Goal: Transaction & Acquisition: Register for event/course

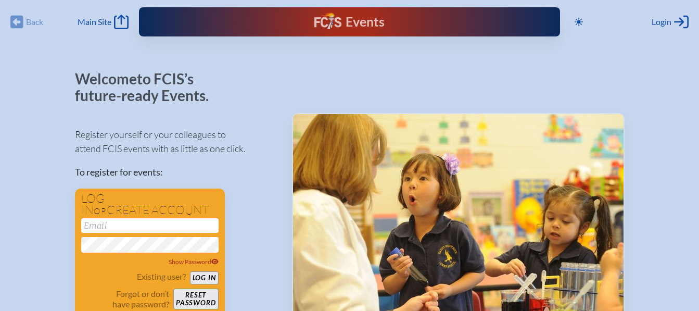
click at [365, 23] on div "Events" at bounding box center [350, 21] width 70 height 19
click at [135, 224] on input "email" at bounding box center [149, 225] width 137 height 15
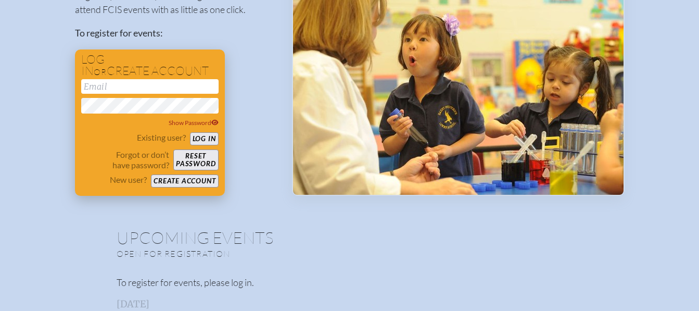
click at [107, 83] on input "email" at bounding box center [149, 86] width 137 height 15
type input "[EMAIL_ADDRESS][DOMAIN_NAME]"
drag, startPoint x: 196, startPoint y: 89, endPoint x: 56, endPoint y: 72, distance: 141.1
drag, startPoint x: 248, startPoint y: 65, endPoint x: 242, endPoint y: 70, distance: 8.2
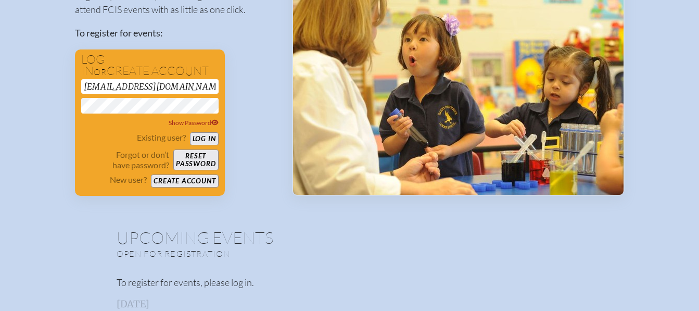
click at [248, 65] on div "Register yourself or your colleagues to attend FCIS events with as little as on…" at bounding box center [175, 87] width 200 height 217
click at [195, 158] on button "Reset password" at bounding box center [195, 159] width 45 height 21
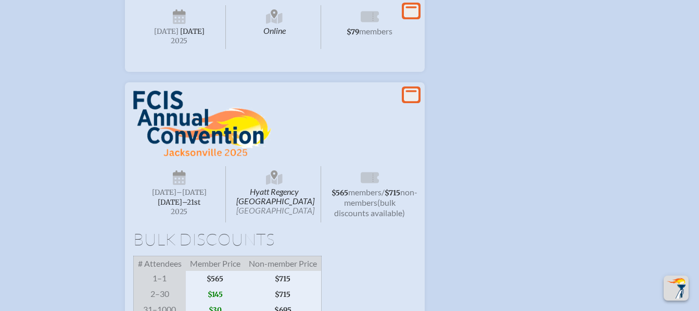
scroll to position [833, 0]
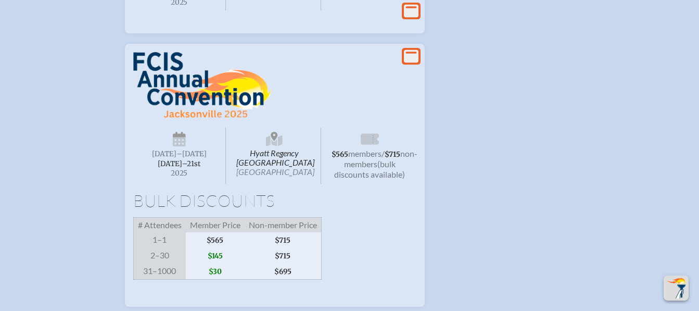
click at [410, 63] on icon at bounding box center [411, 56] width 15 height 13
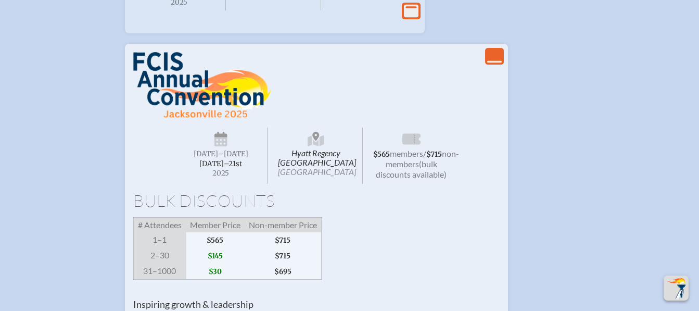
click at [493, 64] on icon "View Less" at bounding box center [494, 56] width 15 height 15
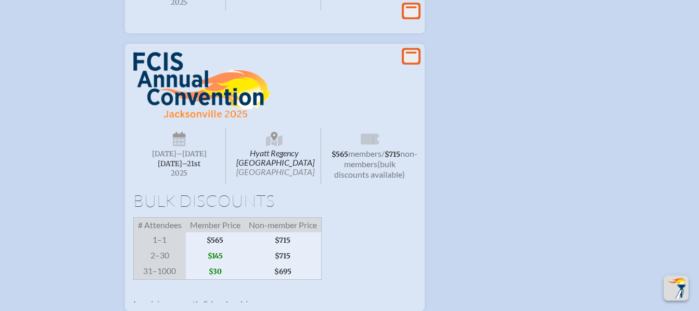
scroll to position [895, 0]
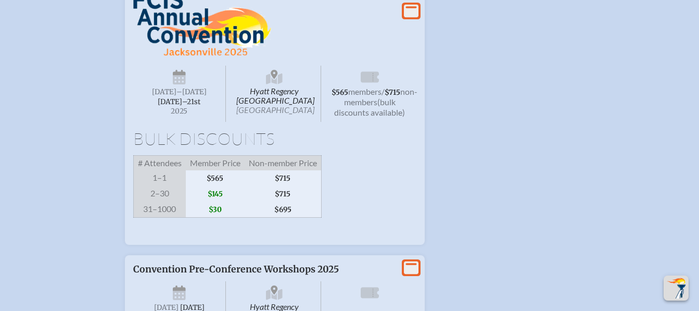
click at [294, 164] on div "Hyatt Regency [GEOGRAPHIC_DATA] [DATE] –[DATE]–⁠21st , 2025 $565 members / $715…" at bounding box center [274, 113] width 283 height 246
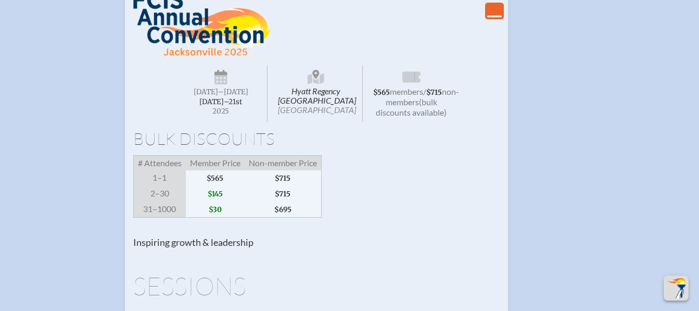
click at [195, 57] on img at bounding box center [202, 23] width 138 height 67
click at [218, 113] on span "[DATE] –[DATE]–⁠21st , 2025" at bounding box center [221, 94] width 93 height 56
click at [231, 186] on span "$565" at bounding box center [215, 178] width 59 height 16
click at [218, 186] on span "$565" at bounding box center [215, 178] width 59 height 16
click at [216, 248] on p "Inspiring growth & leadership" at bounding box center [316, 242] width 367 height 12
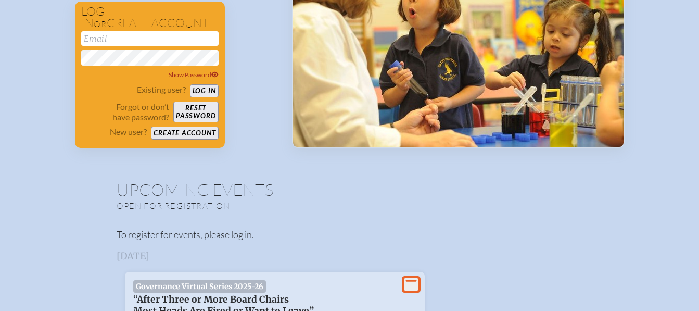
scroll to position [48, 0]
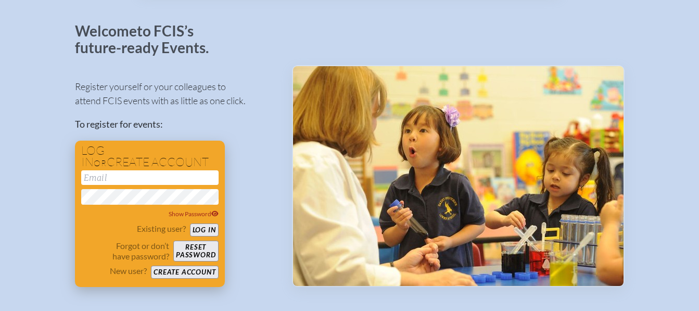
click at [116, 174] on input "email" at bounding box center [149, 177] width 137 height 15
click at [208, 231] on button "Log in" at bounding box center [204, 229] width 29 height 13
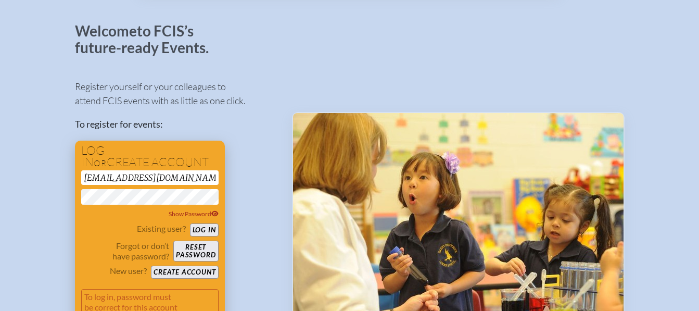
click at [203, 230] on button "Log in" at bounding box center [204, 229] width 29 height 13
click at [212, 214] on icon at bounding box center [214, 214] width 7 height 6
click at [200, 229] on button "Log in" at bounding box center [204, 229] width 29 height 13
click at [204, 230] on button "Log in" at bounding box center [204, 229] width 29 height 13
click at [199, 231] on button "Log in" at bounding box center [204, 229] width 29 height 13
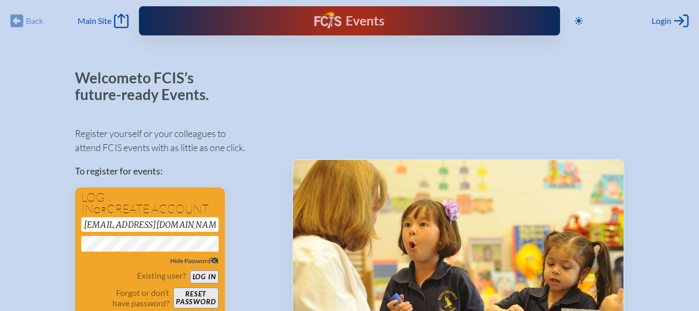
scroll to position [0, 0]
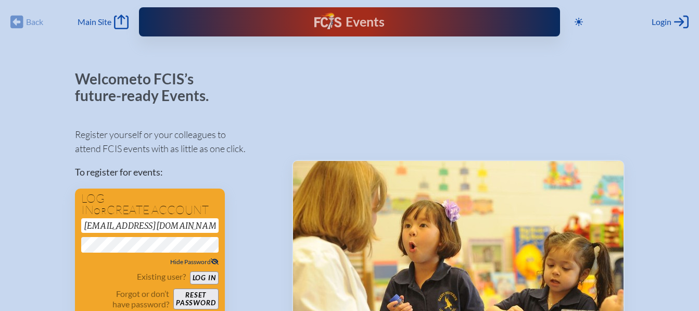
click at [184, 222] on input "[EMAIL_ADDRESS][DOMAIN_NAME]" at bounding box center [149, 225] width 137 height 15
type input "[EMAIL_ADDRESS][DOMAIN_NAME]"
click at [208, 276] on button "Log in" at bounding box center [204, 277] width 29 height 13
click at [672, 20] on div "Login Log in or Create Account" at bounding box center [670, 22] width 37 height 15
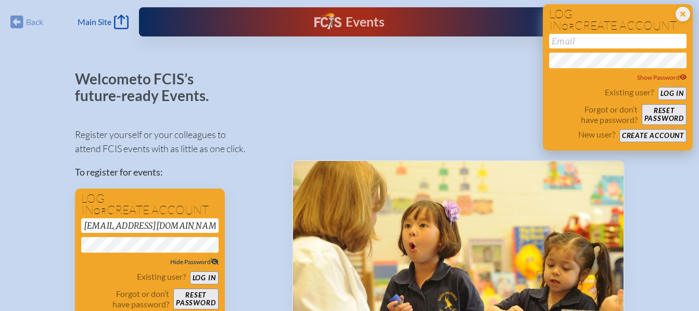
click at [574, 40] on input "email" at bounding box center [617, 41] width 137 height 15
click at [676, 92] on button "Log in" at bounding box center [672, 93] width 29 height 13
click at [666, 41] on input "passkey" at bounding box center [617, 41] width 137 height 15
type input "[EMAIL_ADDRESS][DOMAIN_NAME]"
click at [669, 93] on button "Log in" at bounding box center [672, 93] width 29 height 13
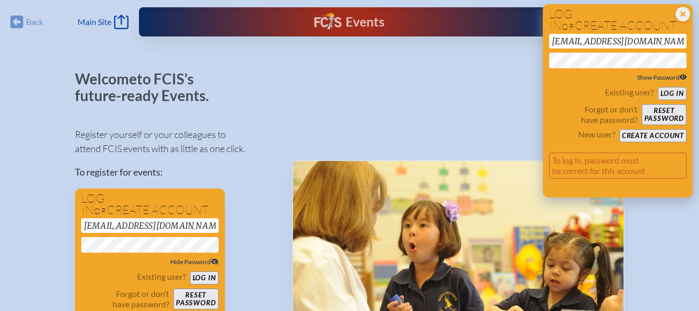
click at [666, 78] on span "Show Password" at bounding box center [662, 77] width 50 height 8
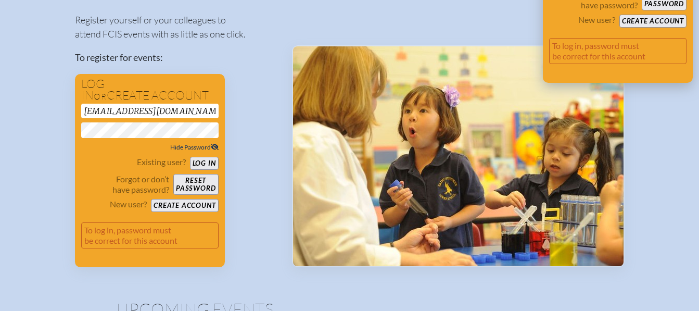
scroll to position [139, 0]
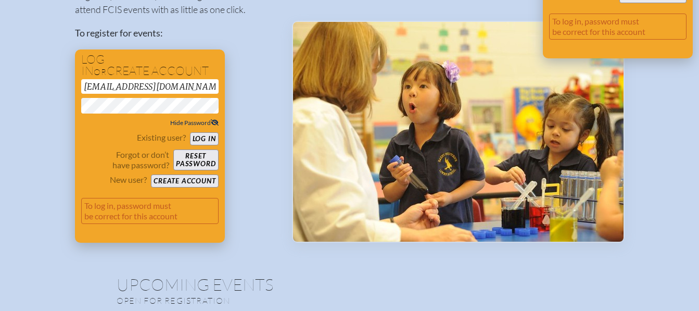
click at [185, 180] on button "Create account" at bounding box center [184, 180] width 67 height 13
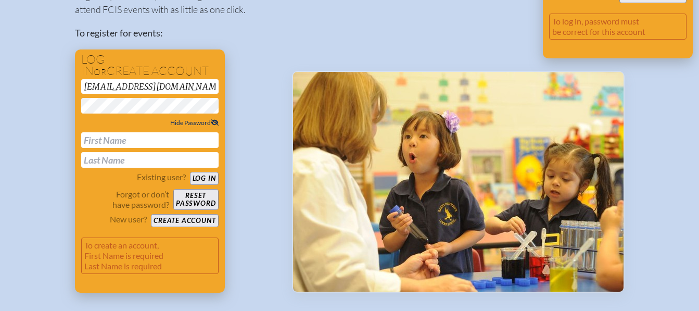
click at [119, 143] on input "text" at bounding box center [149, 140] width 137 height 16
type input "[PERSON_NAME]"
type input "krijestorac"
click at [184, 221] on button "Create account" at bounding box center [184, 220] width 67 height 13
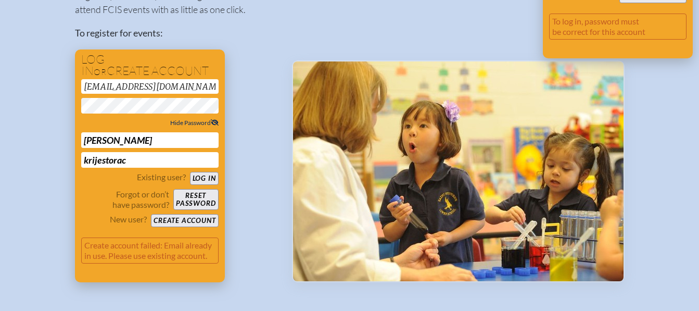
click at [205, 177] on button "Log in" at bounding box center [204, 178] width 29 height 13
click at [196, 198] on button "Reset password" at bounding box center [195, 199] width 45 height 21
click at [198, 205] on button "Reset password" at bounding box center [195, 199] width 45 height 21
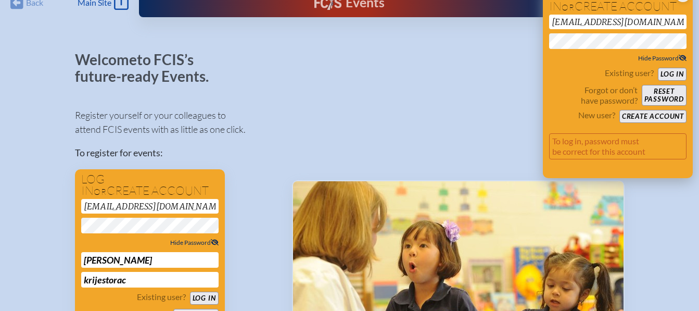
scroll to position [0, 0]
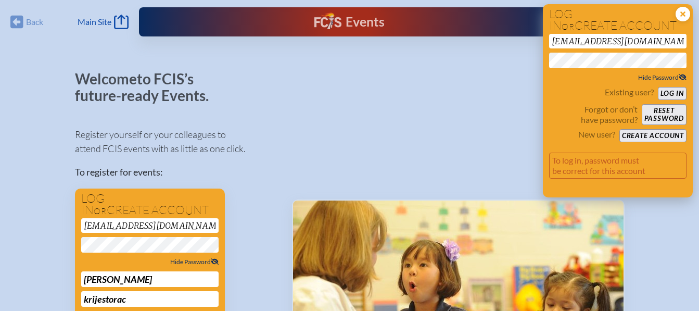
click at [684, 12] on icon at bounding box center [683, 14] width 15 height 15
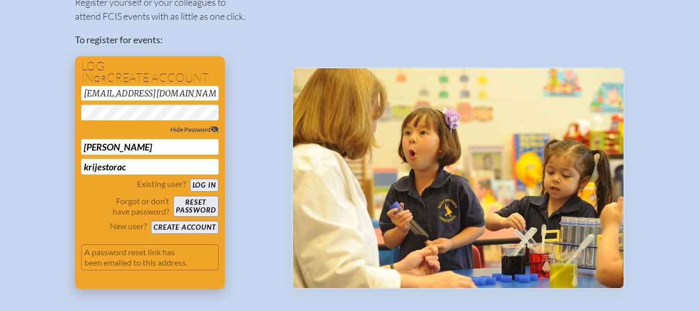
scroll to position [139, 0]
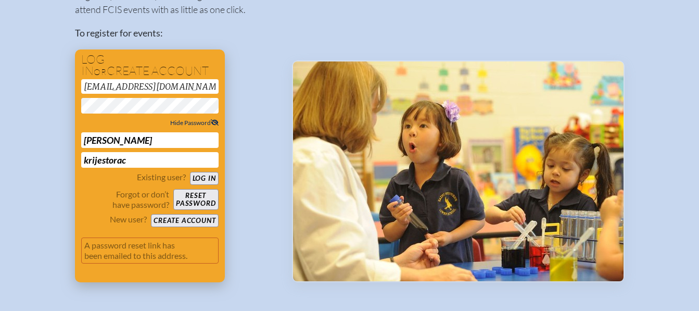
click at [196, 197] on button "Reset password" at bounding box center [195, 199] width 45 height 21
click at [187, 220] on button "Create account" at bounding box center [184, 220] width 67 height 13
drag, startPoint x: 198, startPoint y: 83, endPoint x: 9, endPoint y: 83, distance: 189.6
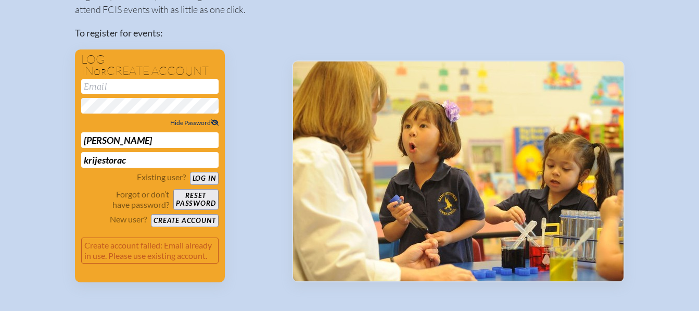
drag, startPoint x: 265, startPoint y: 63, endPoint x: 255, endPoint y: 64, distance: 9.9
click at [265, 63] on div "Register yourself or your colleagues to attend FCIS events with as little as on…" at bounding box center [175, 130] width 200 height 303
click at [188, 222] on button "Create account" at bounding box center [184, 220] width 67 height 13
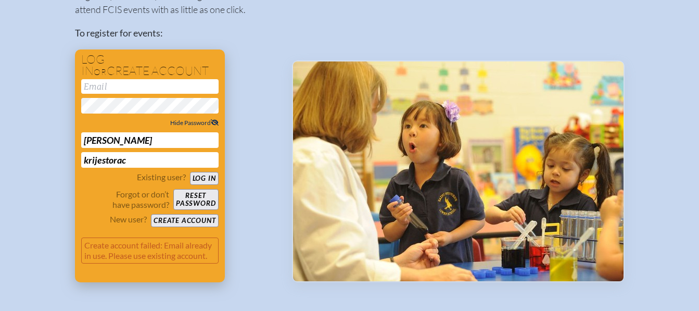
scroll to position [149, 0]
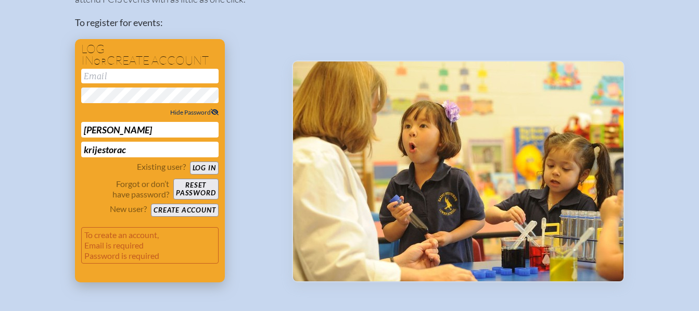
click at [119, 72] on input "email" at bounding box center [149, 76] width 137 height 15
type input "[EMAIL_ADDRESS][DOMAIN_NAME]"
click at [144, 105] on div "[EMAIL_ADDRESS][DOMAIN_NAME] Hide Password [PERSON_NAME]" at bounding box center [149, 113] width 137 height 89
click at [244, 264] on div "Register yourself or your colleagues to attend FCIS events with as little as on…" at bounding box center [175, 125] width 200 height 313
click at [181, 208] on button "Create account" at bounding box center [184, 210] width 67 height 13
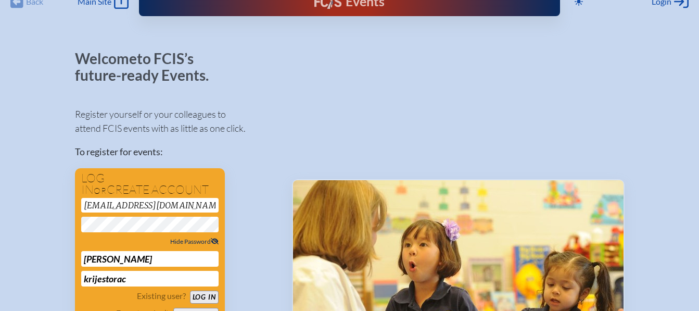
scroll to position [0, 0]
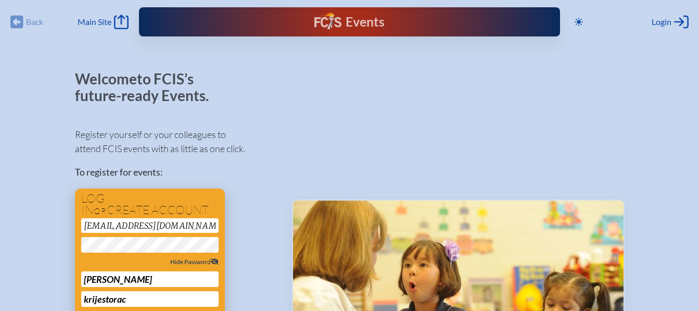
click at [127, 225] on input "[EMAIL_ADDRESS][DOMAIN_NAME]" at bounding box center [149, 225] width 137 height 15
click at [333, 122] on div at bounding box center [458, 246] width 333 height 350
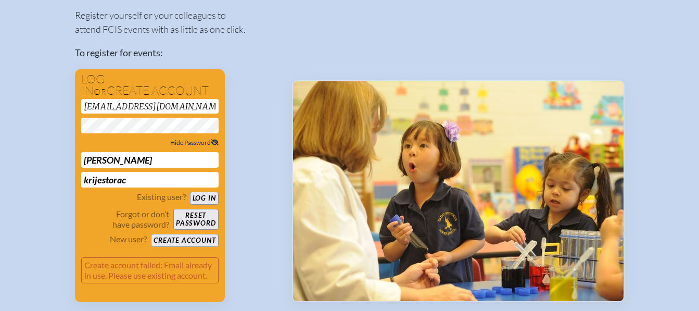
scroll to position [139, 0]
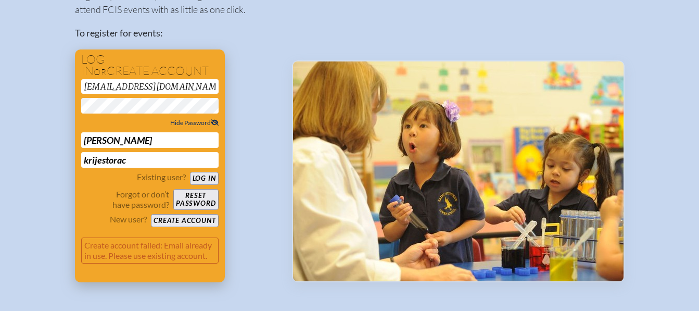
click at [200, 178] on button "Log in" at bounding box center [204, 178] width 29 height 13
click at [204, 179] on button "Log in" at bounding box center [204, 178] width 29 height 13
